Goal: Transaction & Acquisition: Subscribe to service/newsletter

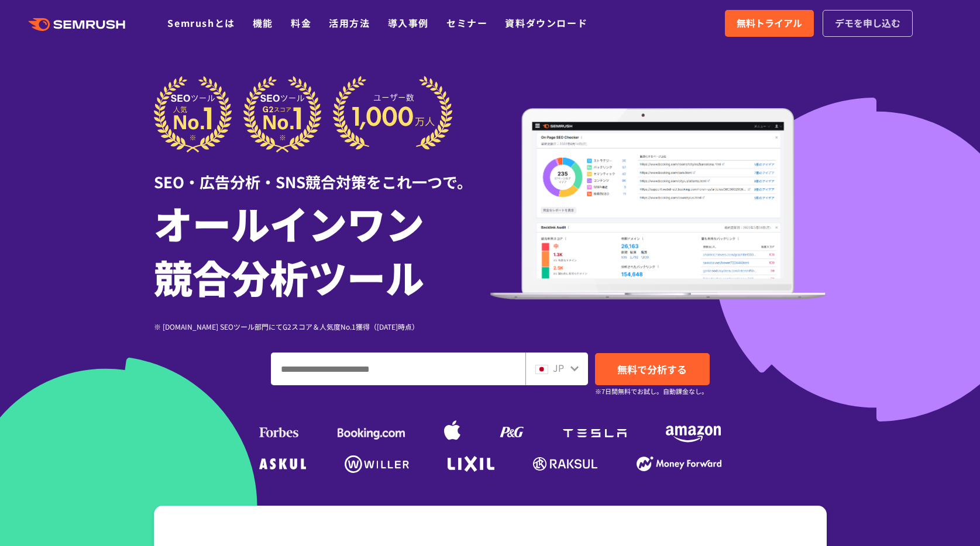
click at [873, 27] on span "デモを申し込む" at bounding box center [868, 23] width 66 height 15
click at [778, 29] on span "無料トライアル" at bounding box center [770, 23] width 66 height 15
click at [448, 436] on img at bounding box center [452, 431] width 16 height 25
click at [860, 23] on span "デモを申し込む" at bounding box center [868, 23] width 66 height 15
